Goal: Task Accomplishment & Management: Manage account settings

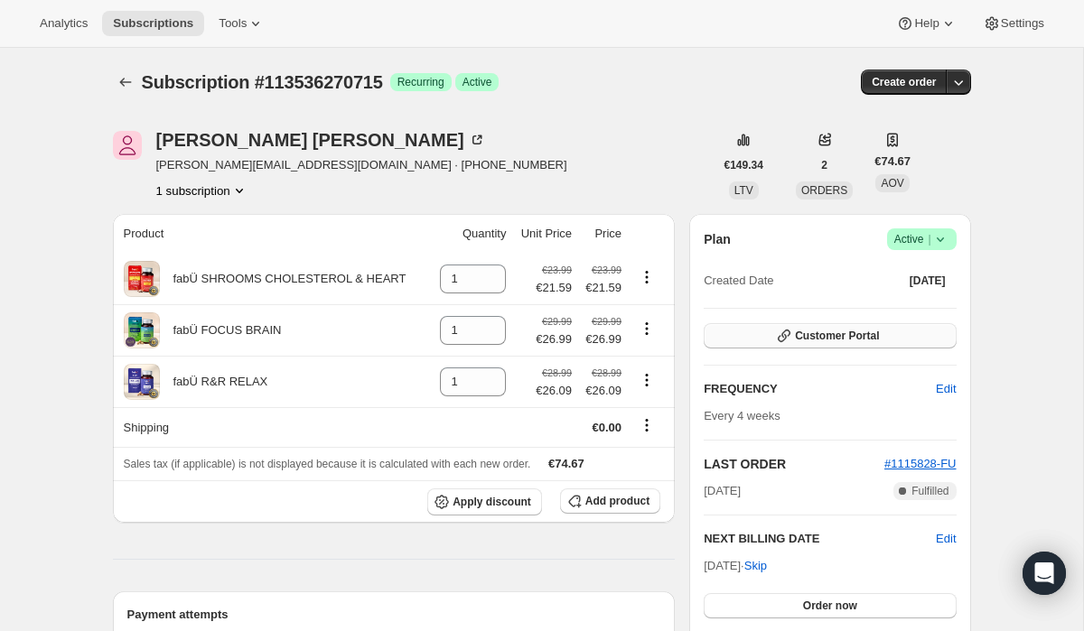
click at [820, 338] on span "Customer Portal" at bounding box center [837, 336] width 84 height 14
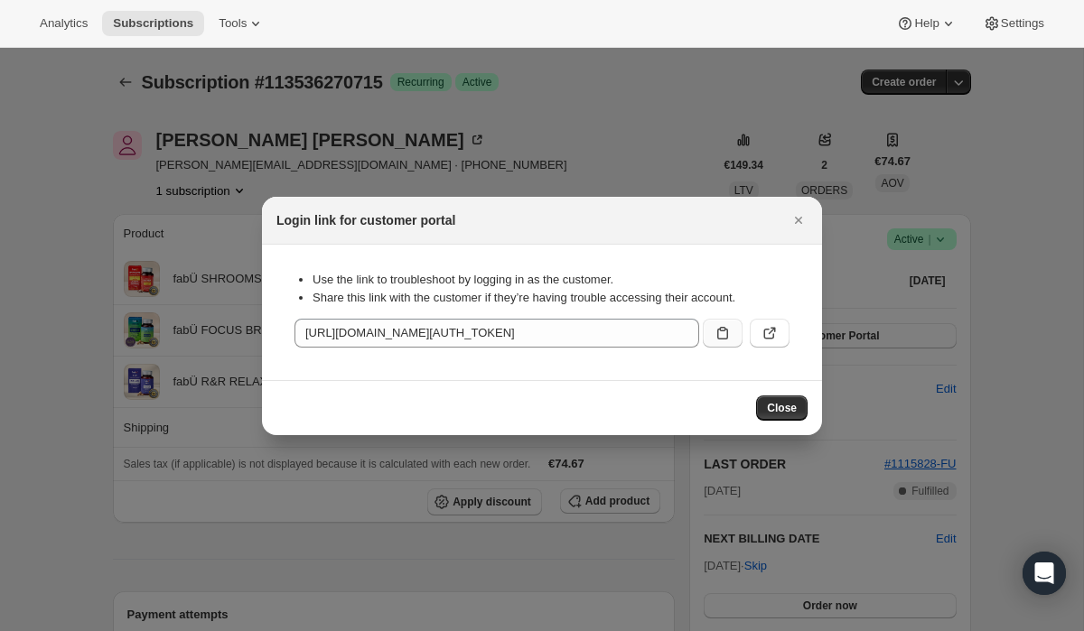
click at [721, 329] on icon ":r3i:" at bounding box center [722, 333] width 18 height 18
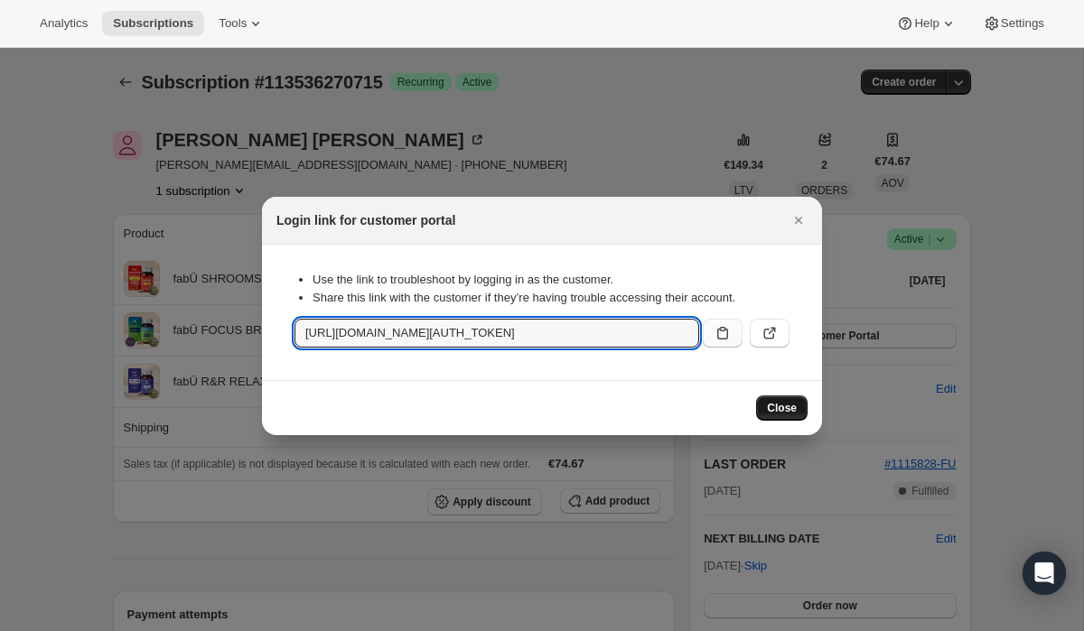
click at [785, 404] on span "Close" at bounding box center [782, 408] width 30 height 14
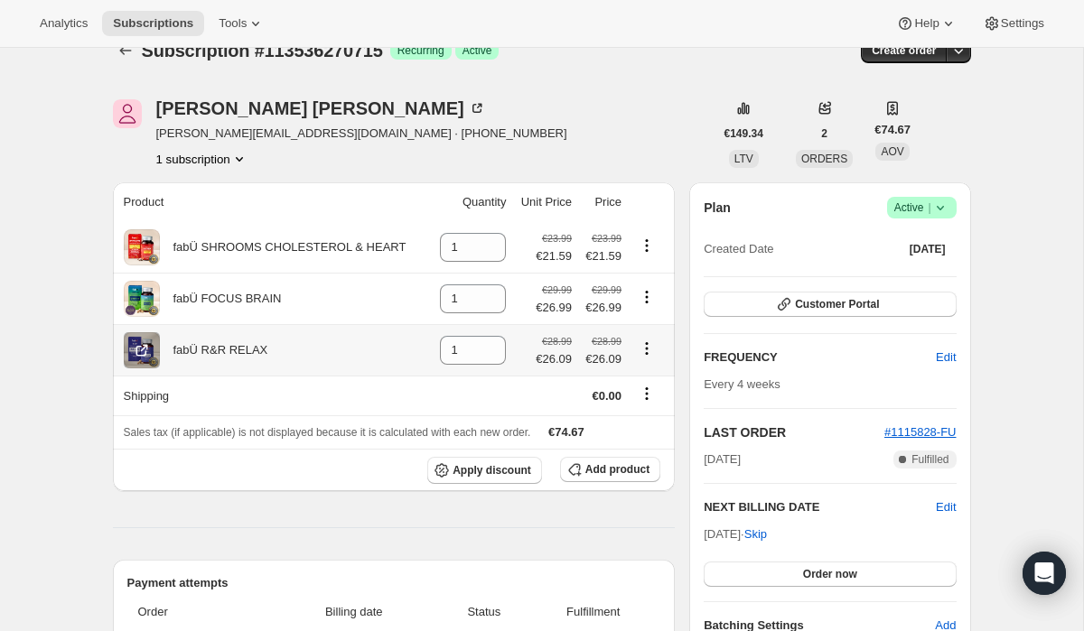
scroll to position [34, 0]
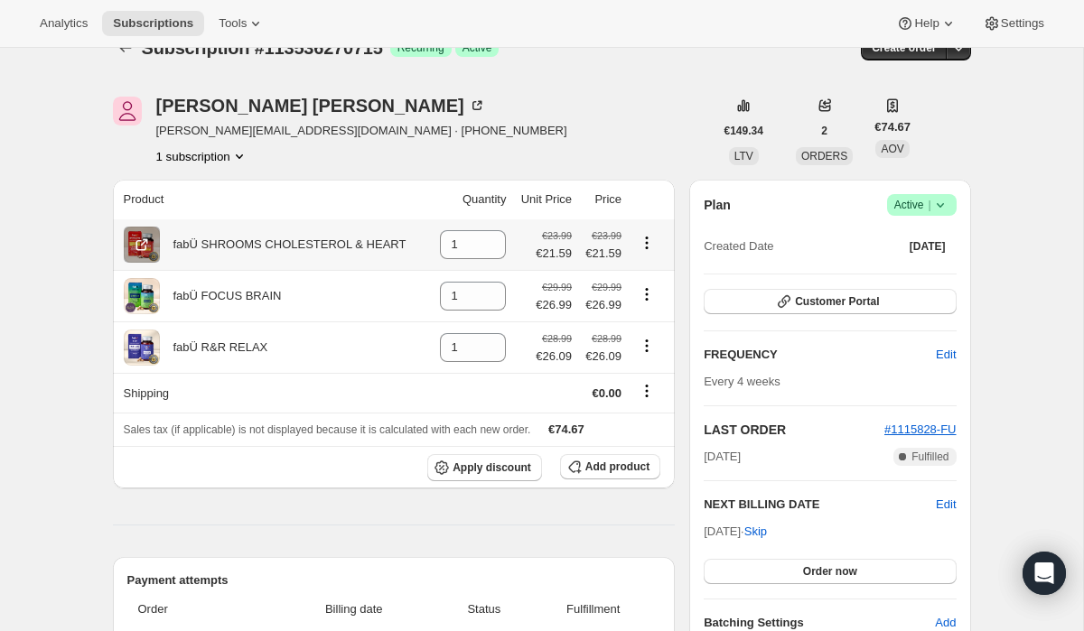
click at [262, 248] on div "fabÜ SHROOMS CHOLESTEROL & HEART" at bounding box center [283, 245] width 247 height 18
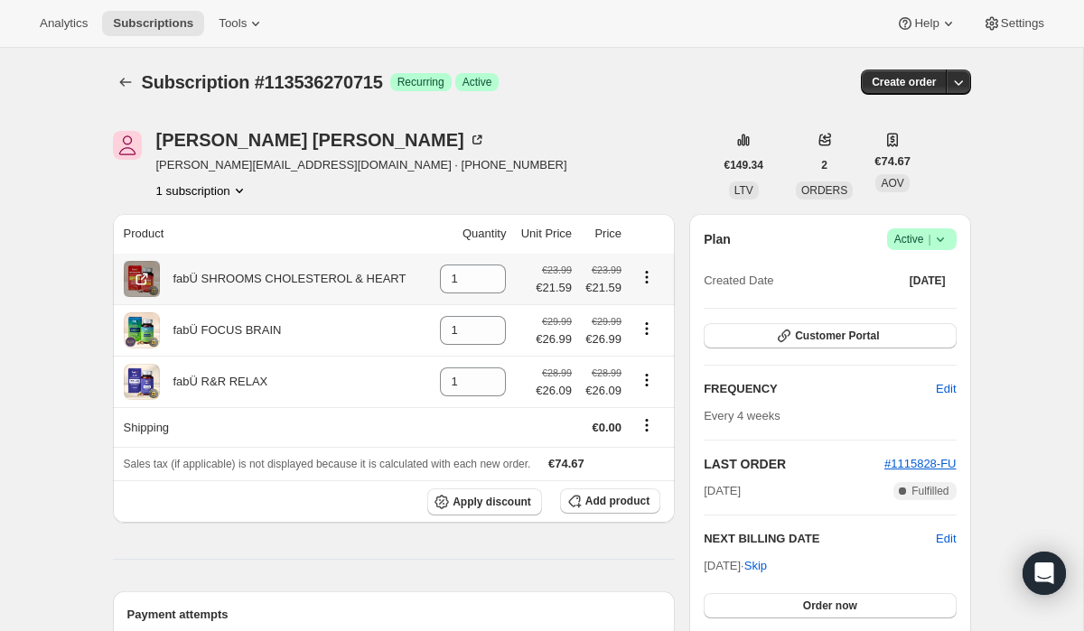
scroll to position [4, 0]
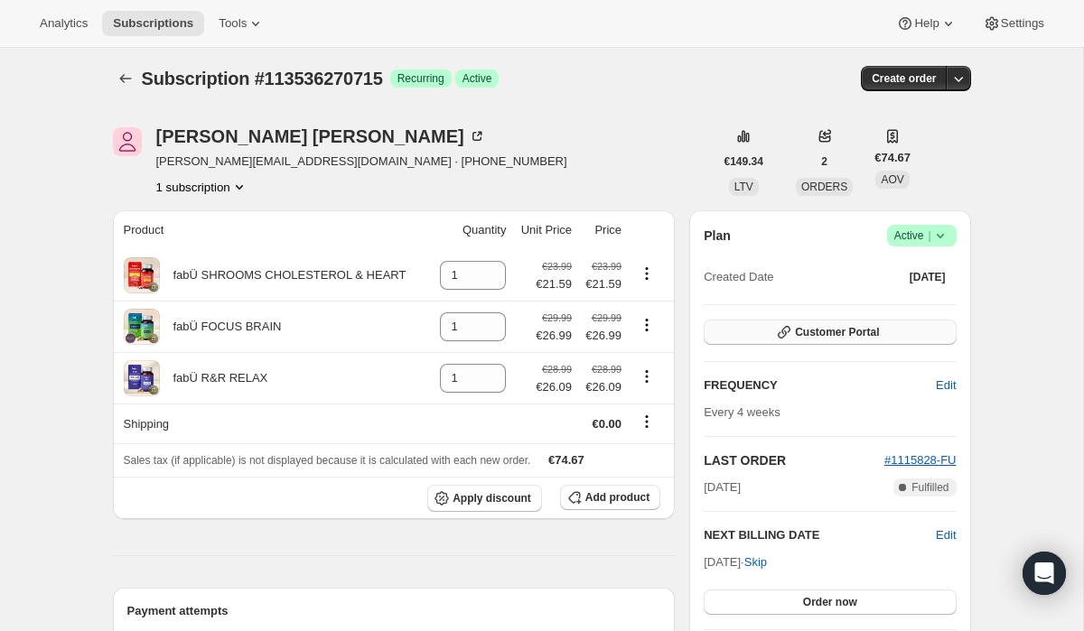
click at [775, 328] on icon "button" at bounding box center [784, 332] width 18 height 18
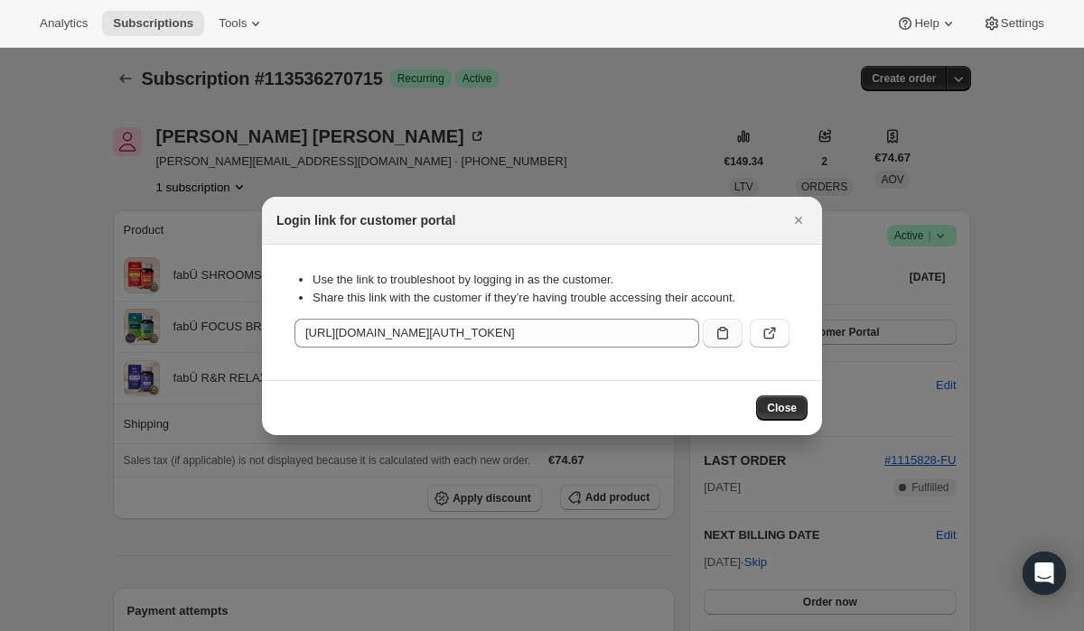
click at [729, 337] on icon ":r3i:" at bounding box center [722, 333] width 18 height 18
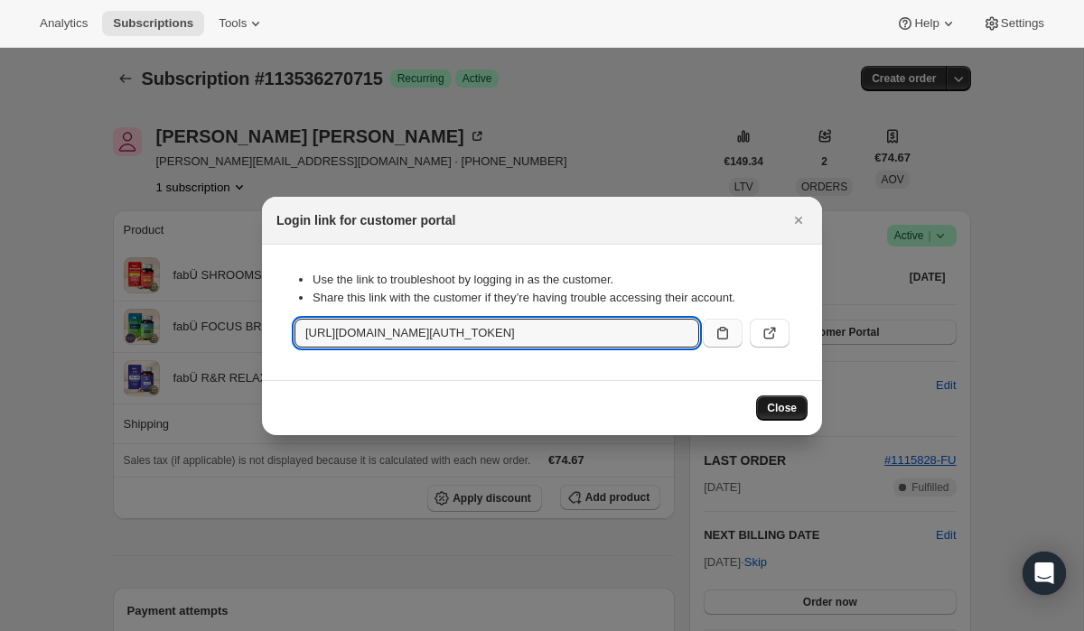
click at [777, 415] on button "Close" at bounding box center [781, 408] width 51 height 25
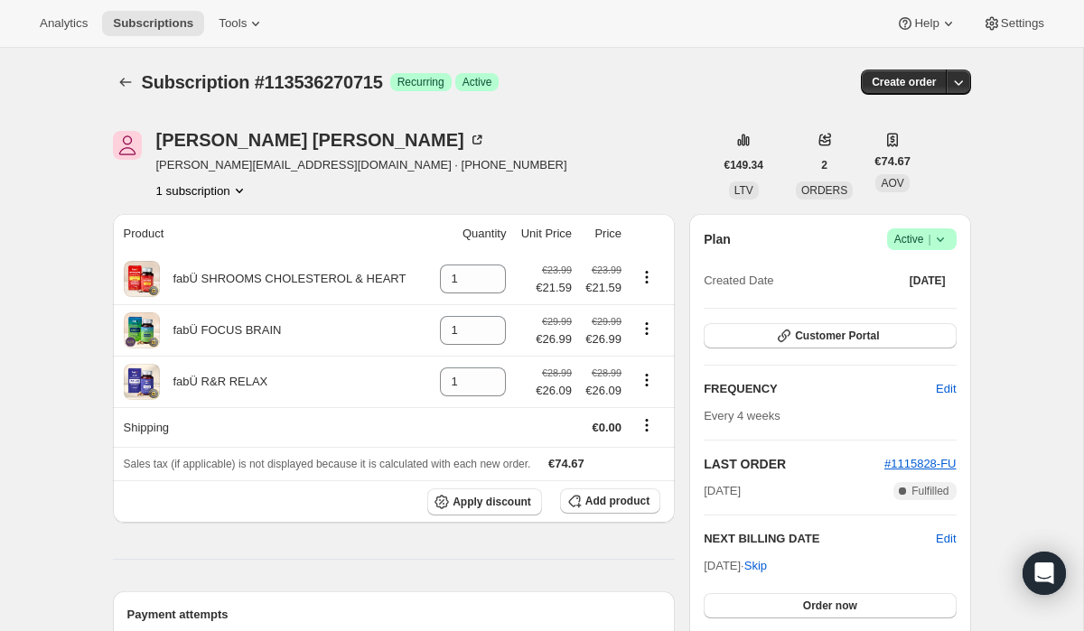
scroll to position [4, 0]
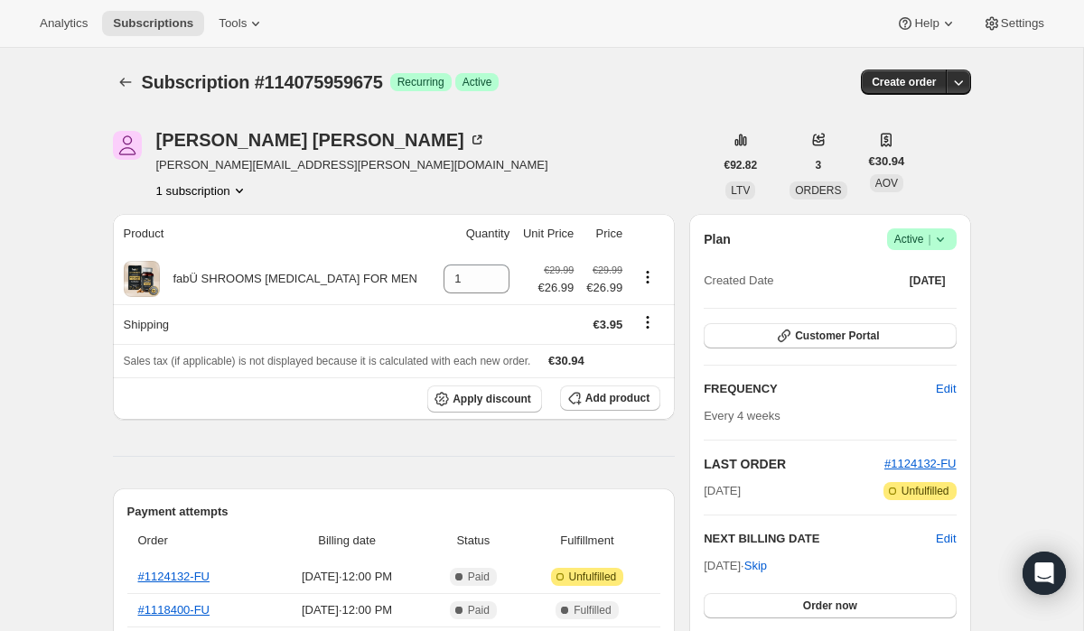
click at [942, 244] on icon at bounding box center [940, 239] width 18 height 18
click at [921, 303] on span "Cancel subscription" at bounding box center [916, 306] width 102 height 14
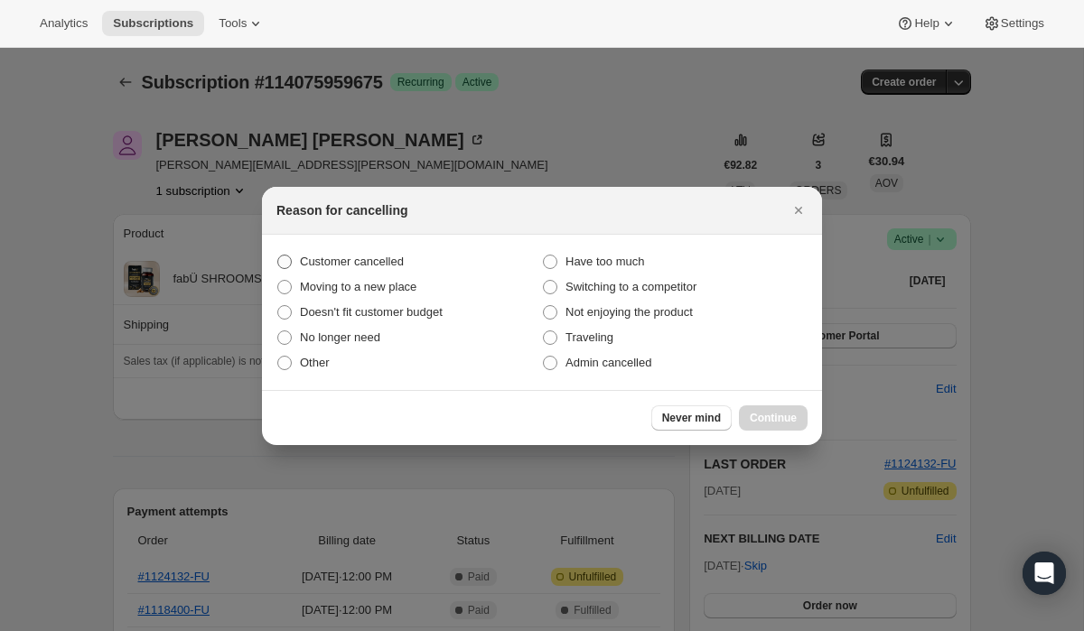
click at [288, 263] on span ":r30:" at bounding box center [284, 262] width 14 height 14
click at [278, 256] on input "Customer cancelled" at bounding box center [277, 255] width 1 height 1
radio input "true"
click at [768, 427] on button "Continue" at bounding box center [773, 417] width 69 height 25
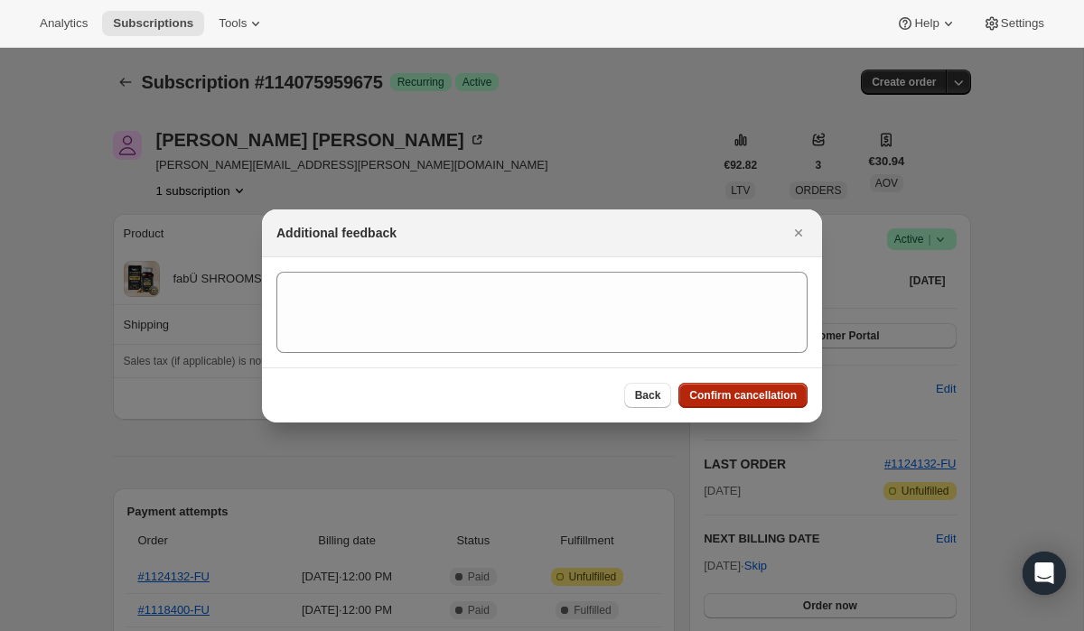
click at [719, 399] on span "Confirm cancellation" at bounding box center [742, 395] width 107 height 14
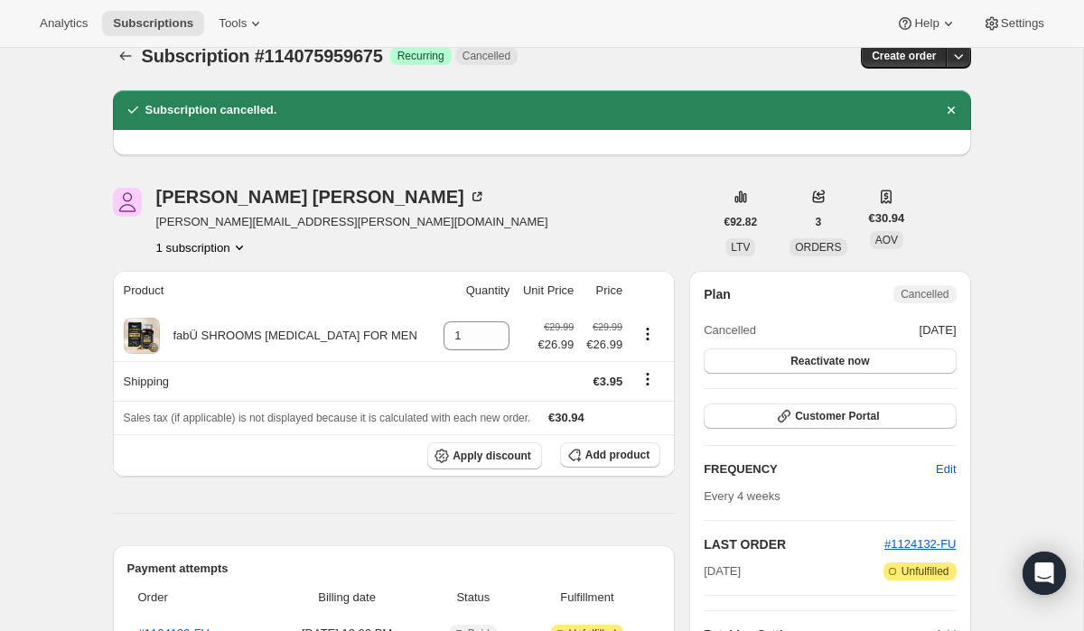
scroll to position [31, 0]
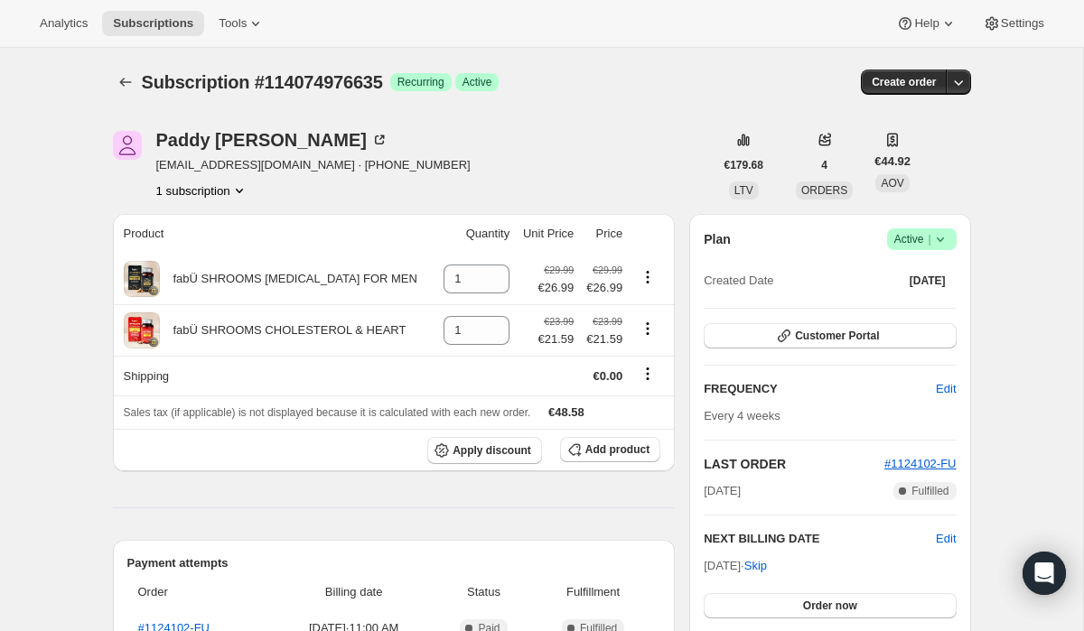
click at [944, 241] on icon at bounding box center [940, 239] width 18 height 18
click at [932, 297] on span "Cancel subscription" at bounding box center [916, 306] width 102 height 18
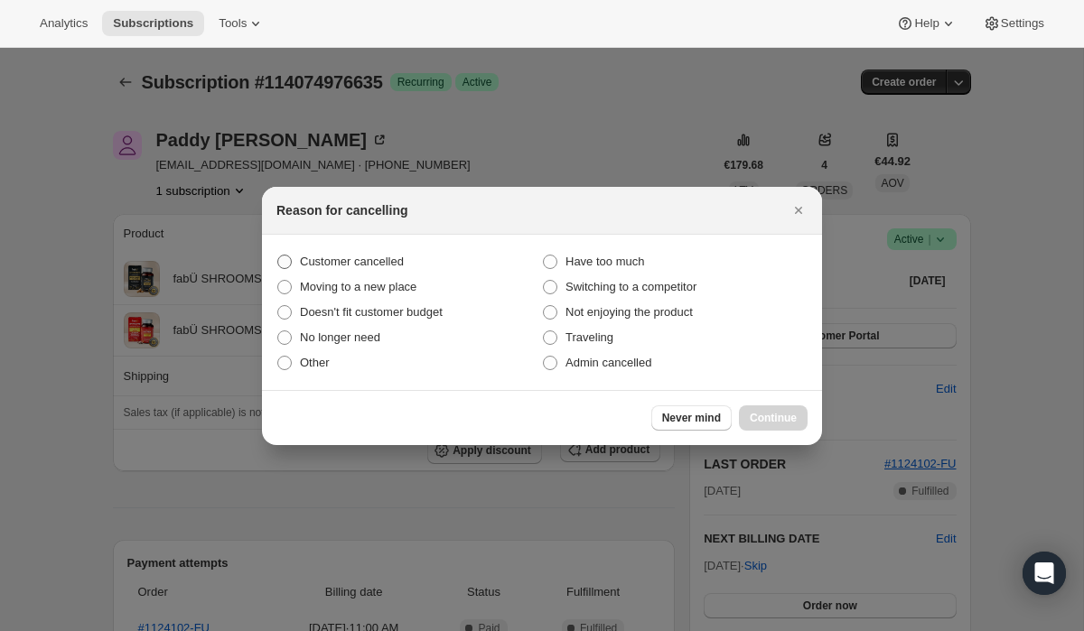
click at [287, 255] on span ":r29:" at bounding box center [284, 262] width 14 height 14
click at [278, 255] on input "Customer cancelled" at bounding box center [277, 255] width 1 height 1
radio input "true"
click at [768, 411] on span "Continue" at bounding box center [772, 418] width 47 height 14
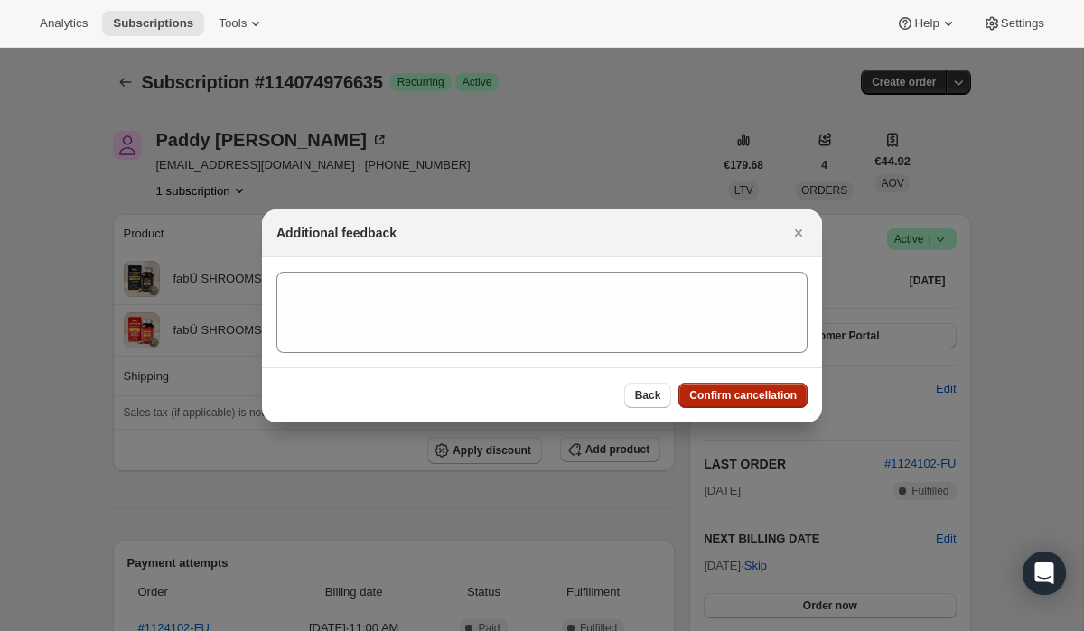
click at [737, 396] on span "Confirm cancellation" at bounding box center [742, 395] width 107 height 14
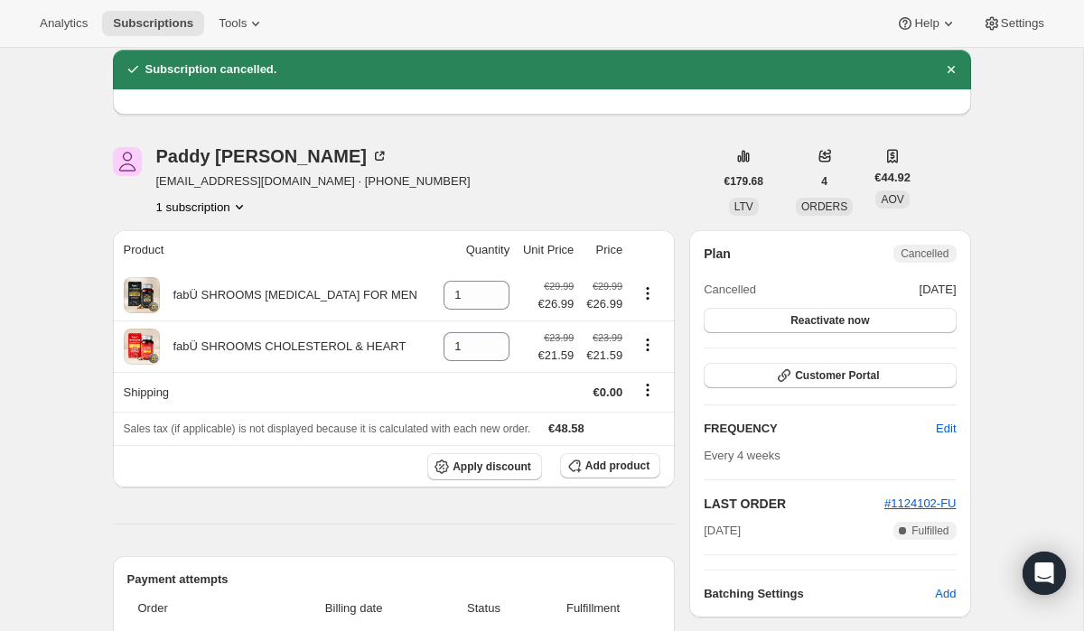
scroll to position [66, 0]
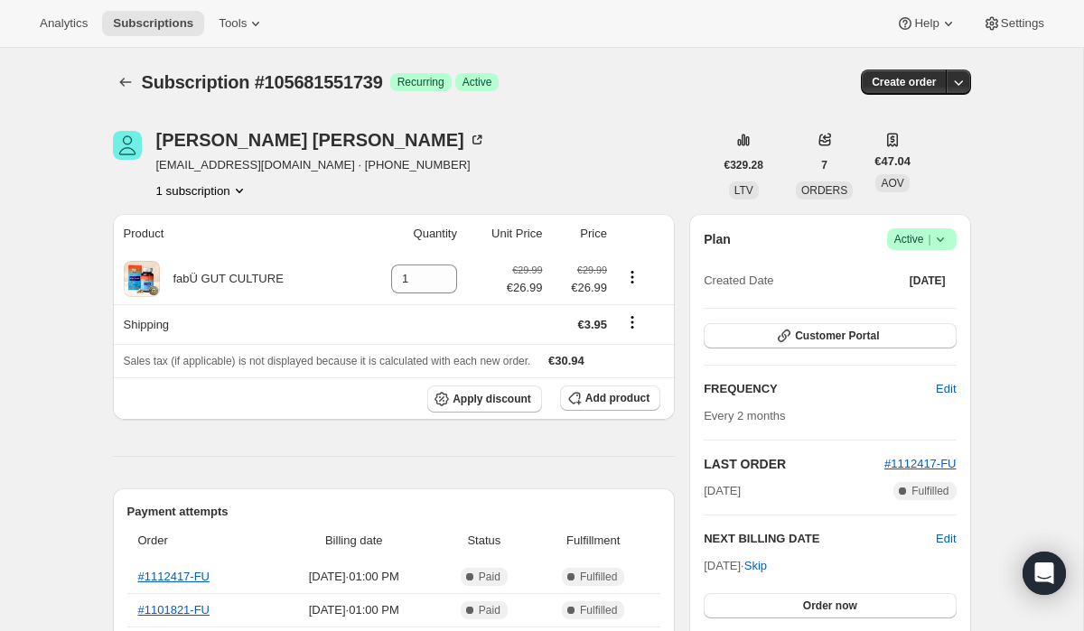
click at [937, 236] on icon at bounding box center [940, 239] width 18 height 18
click at [938, 300] on span "Cancel subscription" at bounding box center [916, 306] width 102 height 14
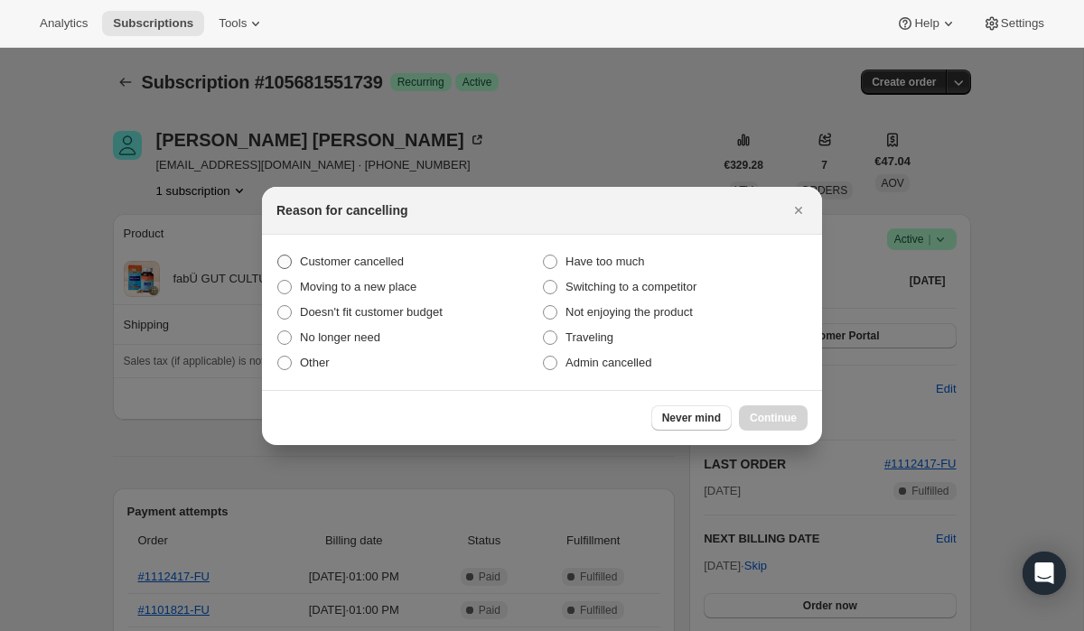
click at [278, 264] on span ":r26:" at bounding box center [284, 262] width 14 height 14
click at [278, 256] on input "Customer cancelled" at bounding box center [277, 255] width 1 height 1
radio input "true"
click at [784, 410] on button "Continue" at bounding box center [773, 417] width 69 height 25
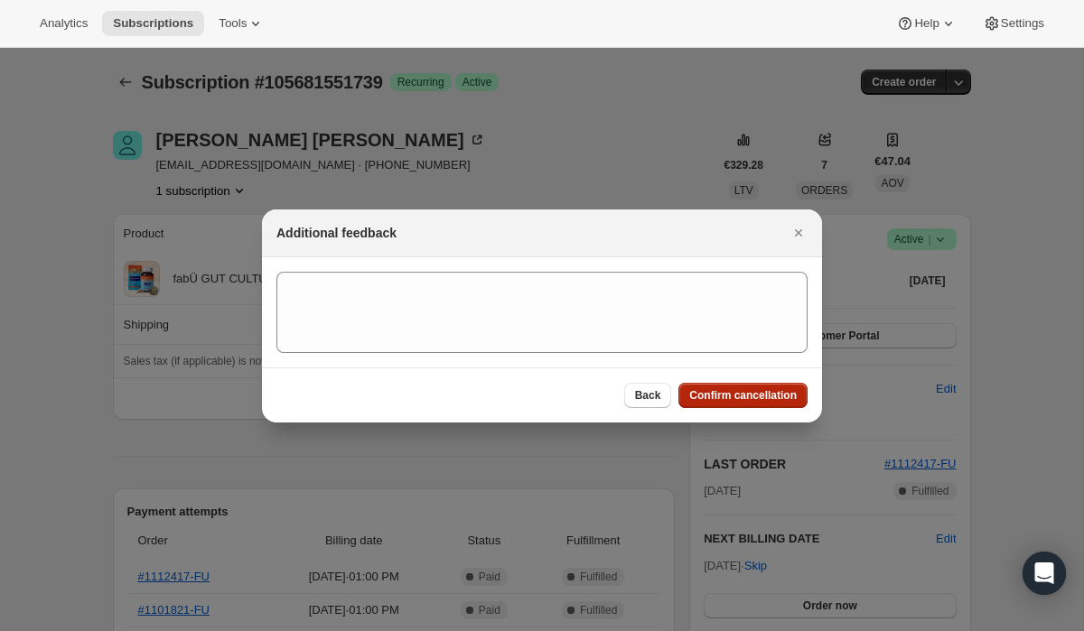
click at [719, 392] on span "Confirm cancellation" at bounding box center [742, 395] width 107 height 14
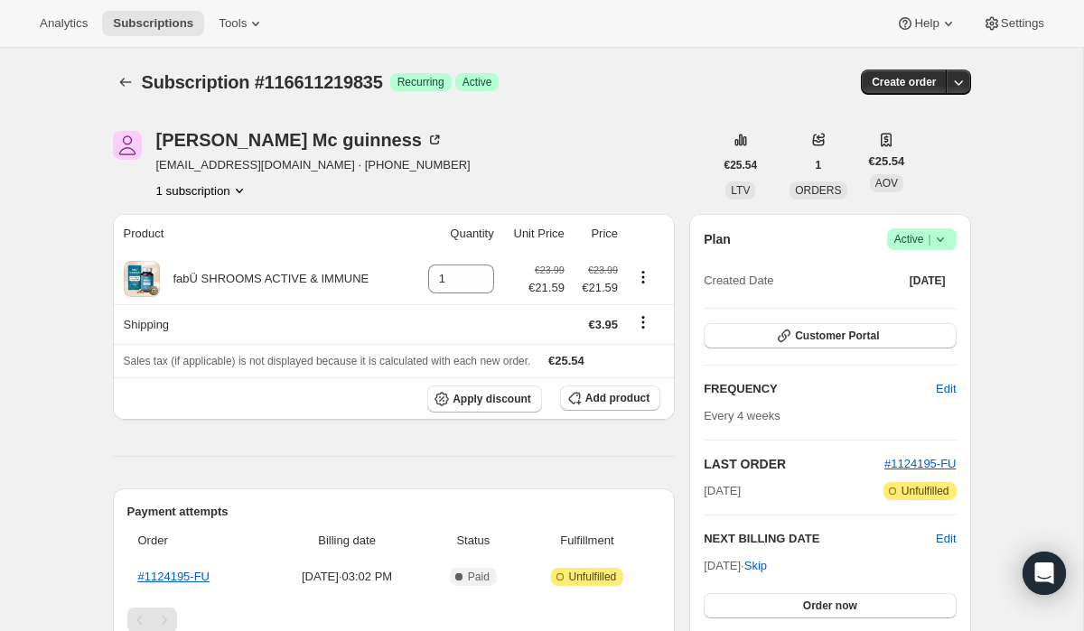
click at [941, 242] on icon at bounding box center [940, 239] width 18 height 18
click at [932, 303] on span "Cancel subscription" at bounding box center [916, 306] width 102 height 14
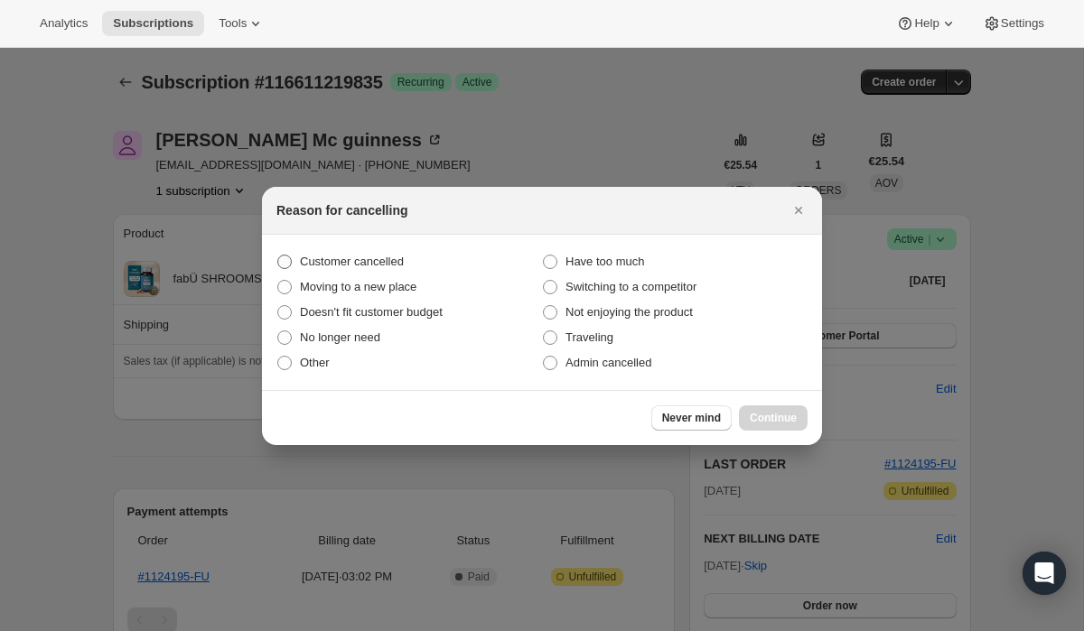
click at [287, 256] on span ":r26:" at bounding box center [284, 262] width 14 height 14
click at [278, 256] on input "Customer cancelled" at bounding box center [277, 255] width 1 height 1
radio input "true"
click at [767, 415] on span "Continue" at bounding box center [772, 418] width 47 height 14
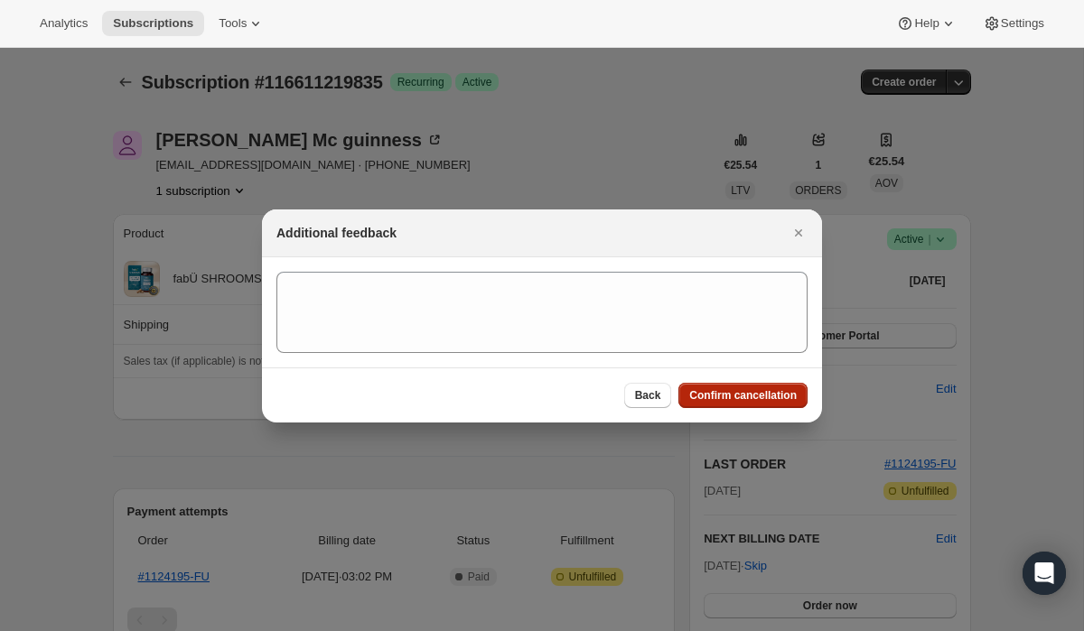
click at [735, 386] on button "Confirm cancellation" at bounding box center [742, 395] width 129 height 25
